Goal: Transaction & Acquisition: Purchase product/service

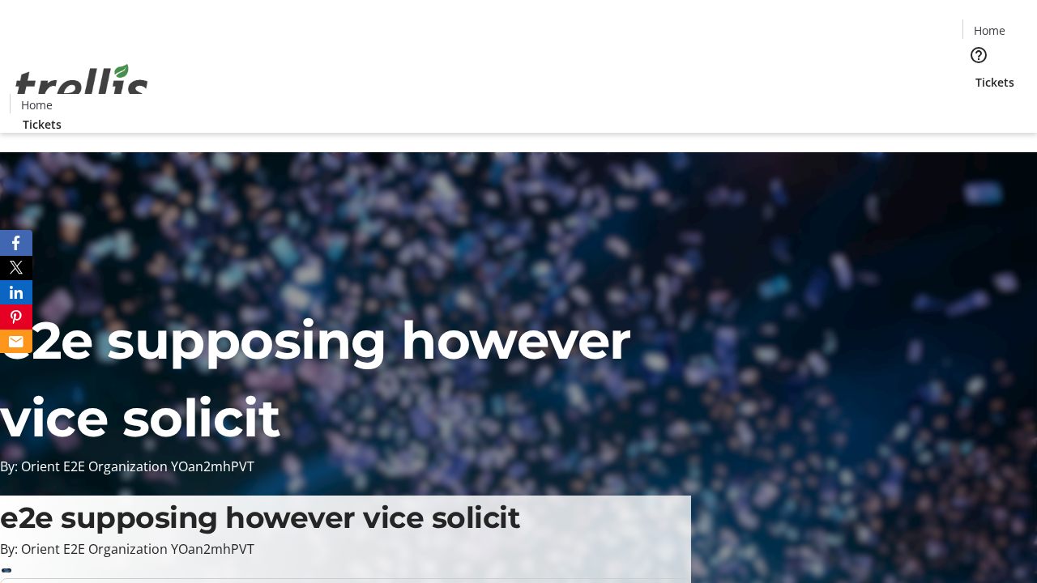
click at [976, 74] on span "Tickets" at bounding box center [995, 82] width 39 height 17
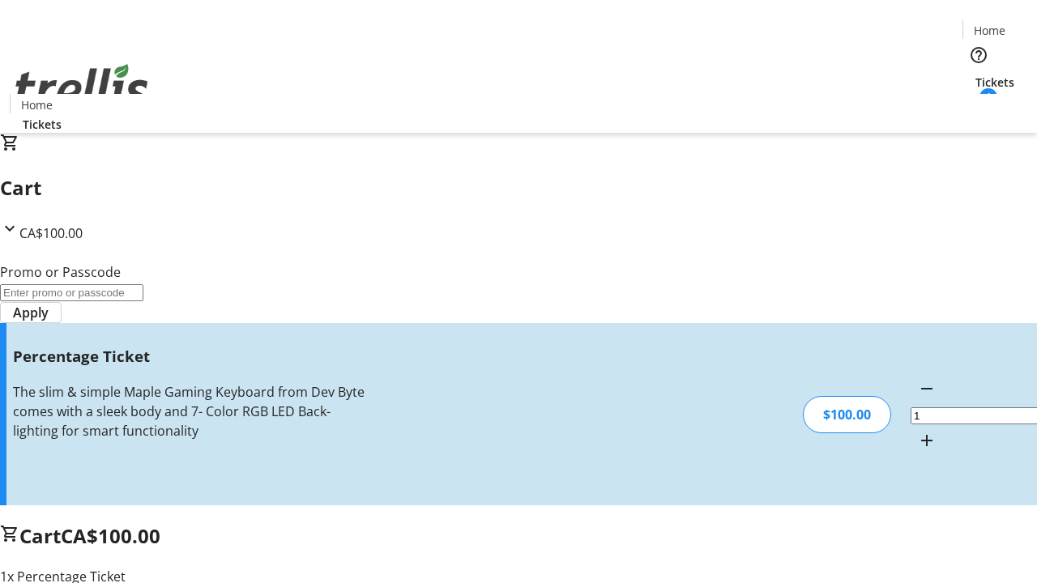
type input "BAR"
